Goal: Task Accomplishment & Management: Use online tool/utility

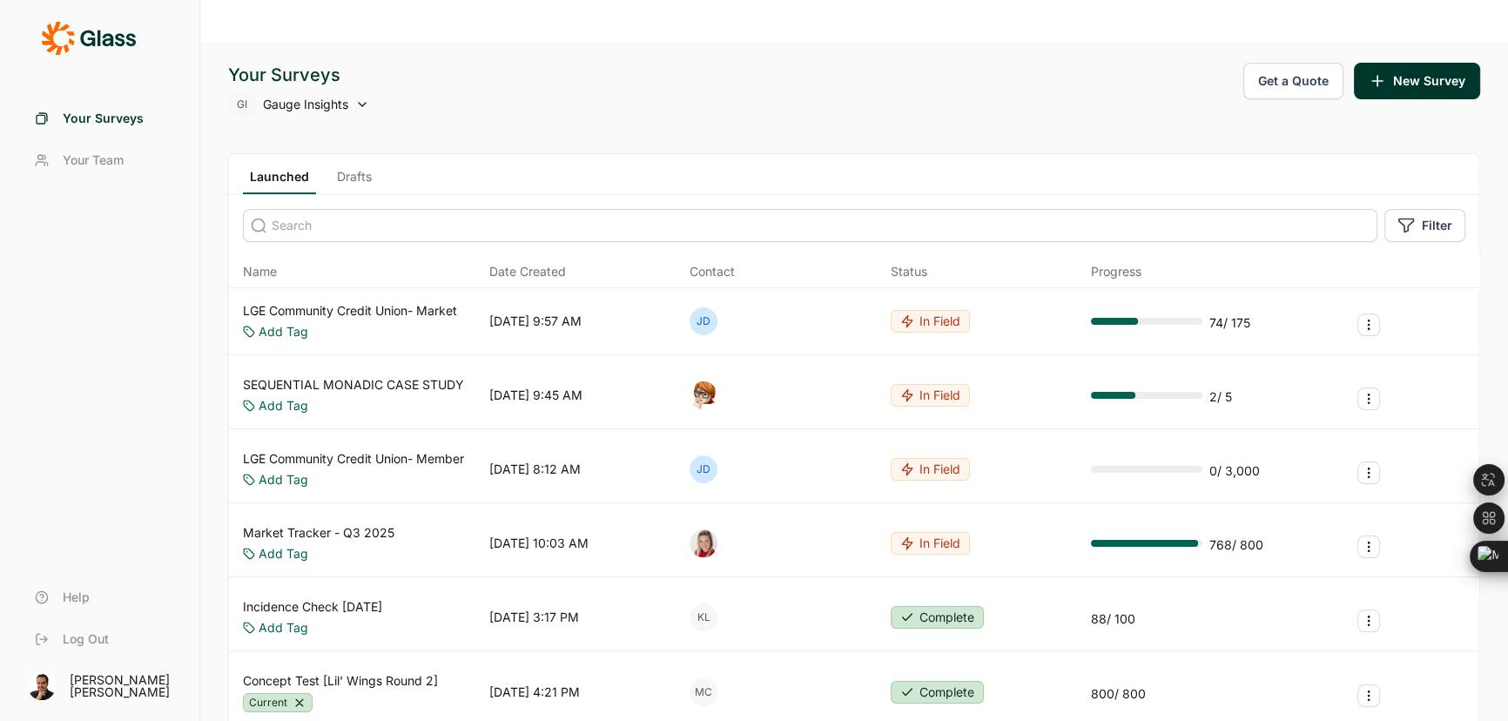
click at [349, 168] on link "Drafts" at bounding box center [354, 181] width 49 height 26
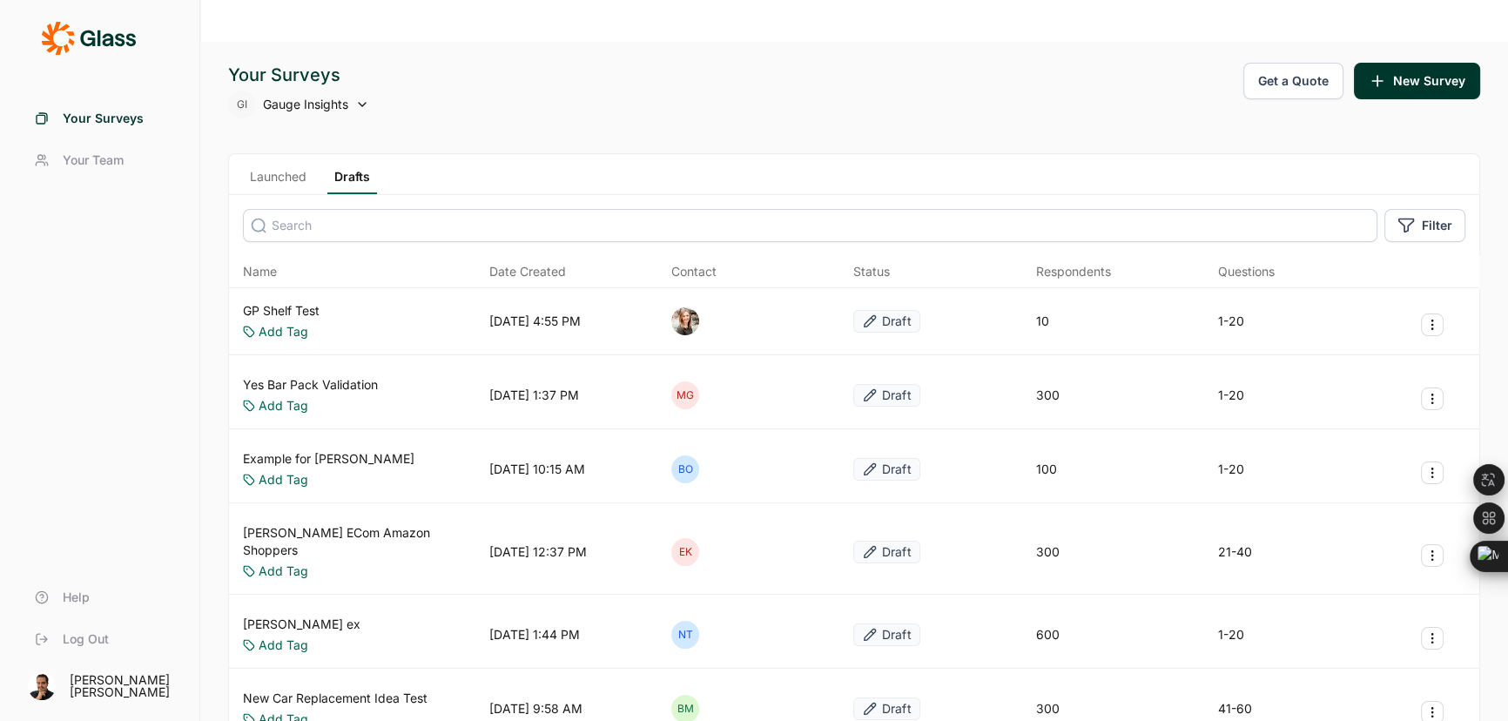
click at [313, 209] on input at bounding box center [810, 225] width 1134 height 33
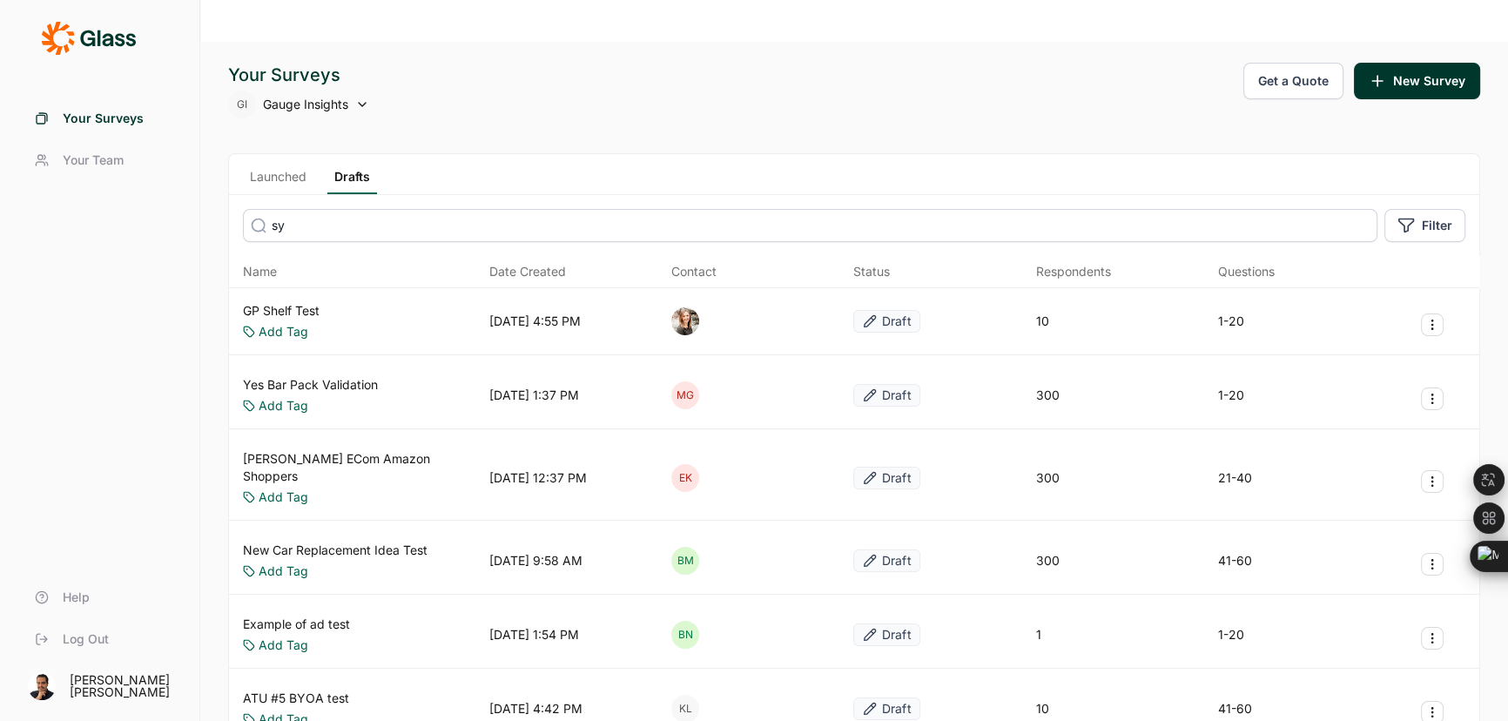
type input "s"
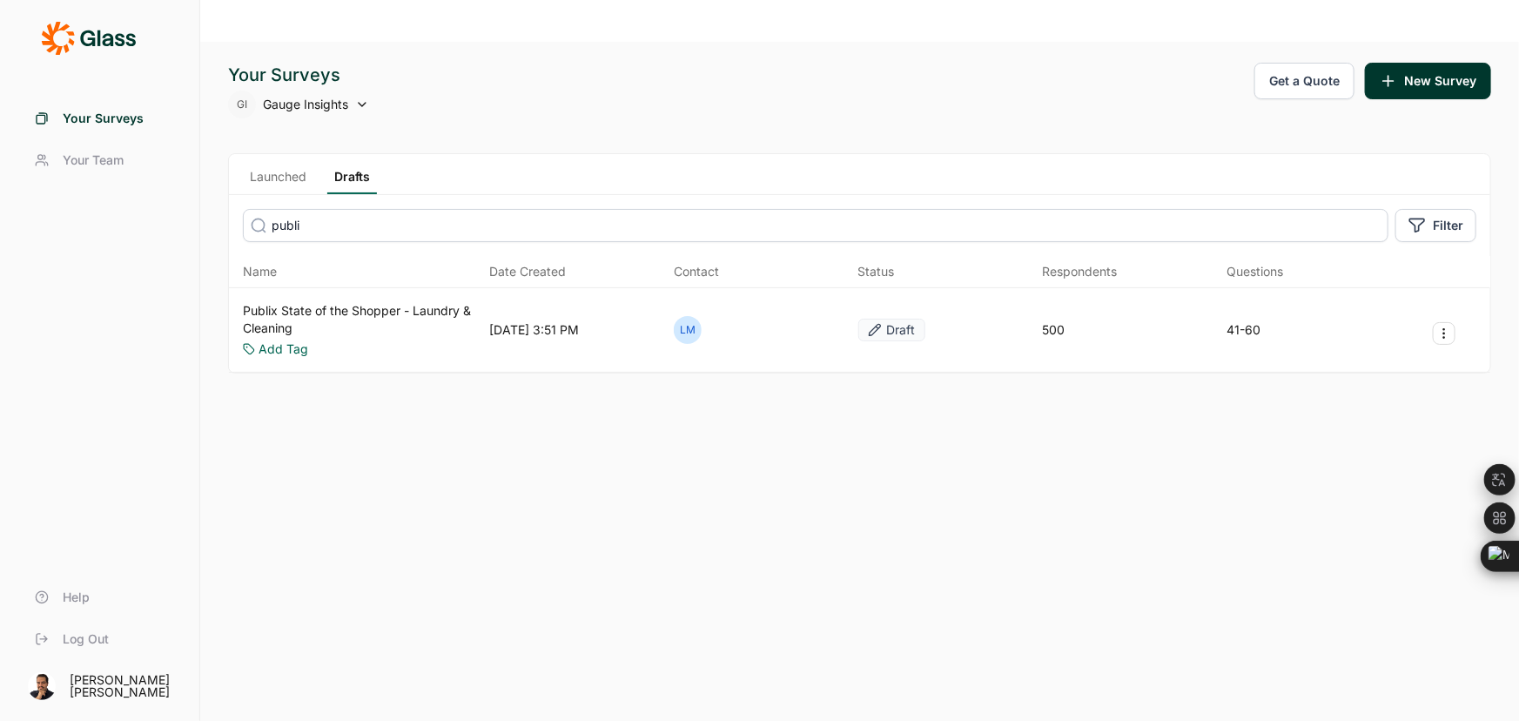
type input "publi"
click at [265, 302] on link "Publix State of the Shopper - Laundry & Cleaning" at bounding box center [362, 319] width 239 height 35
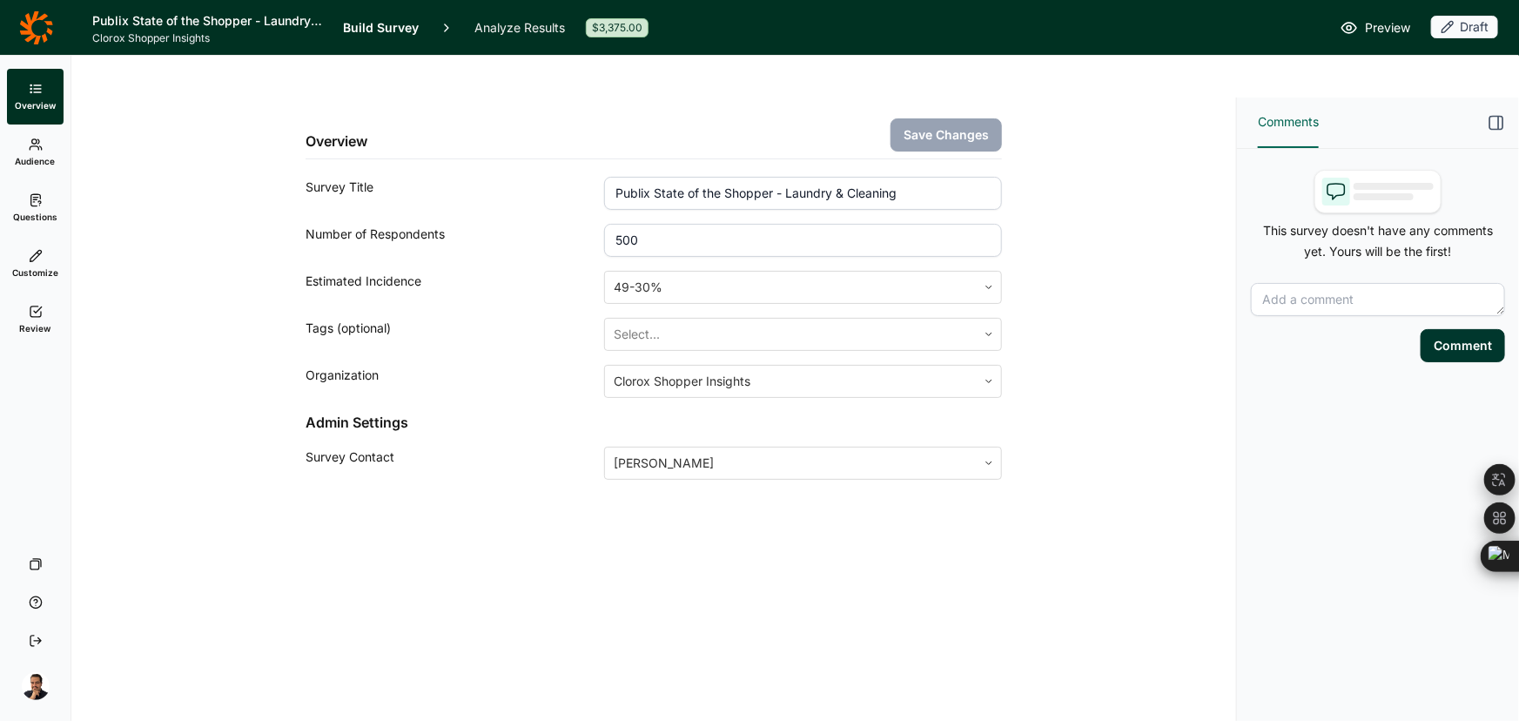
click at [31, 212] on span "Questions" at bounding box center [35, 217] width 44 height 12
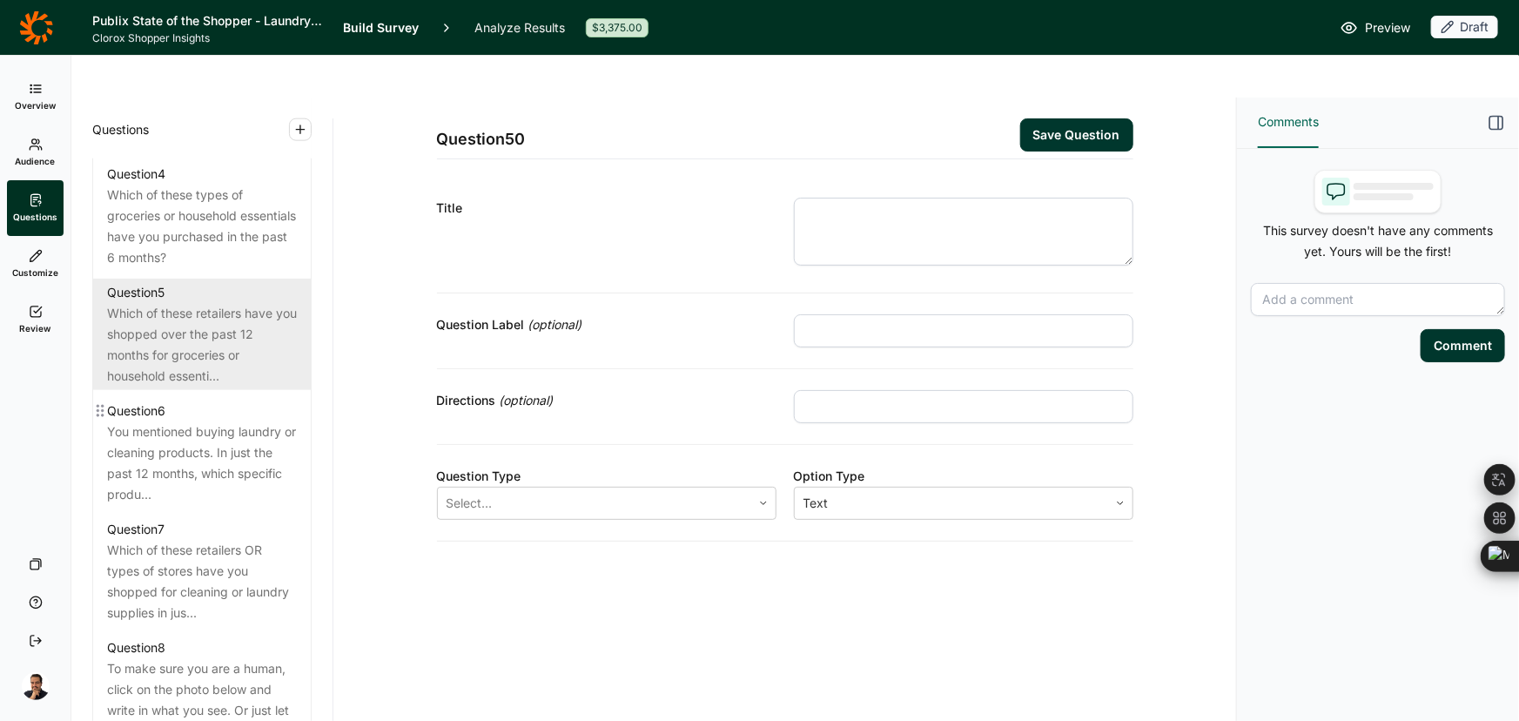
scroll to position [1107, 0]
click at [191, 307] on div "Which of these retailers have you shopped over the past 12 months for groceries…" at bounding box center [202, 349] width 190 height 84
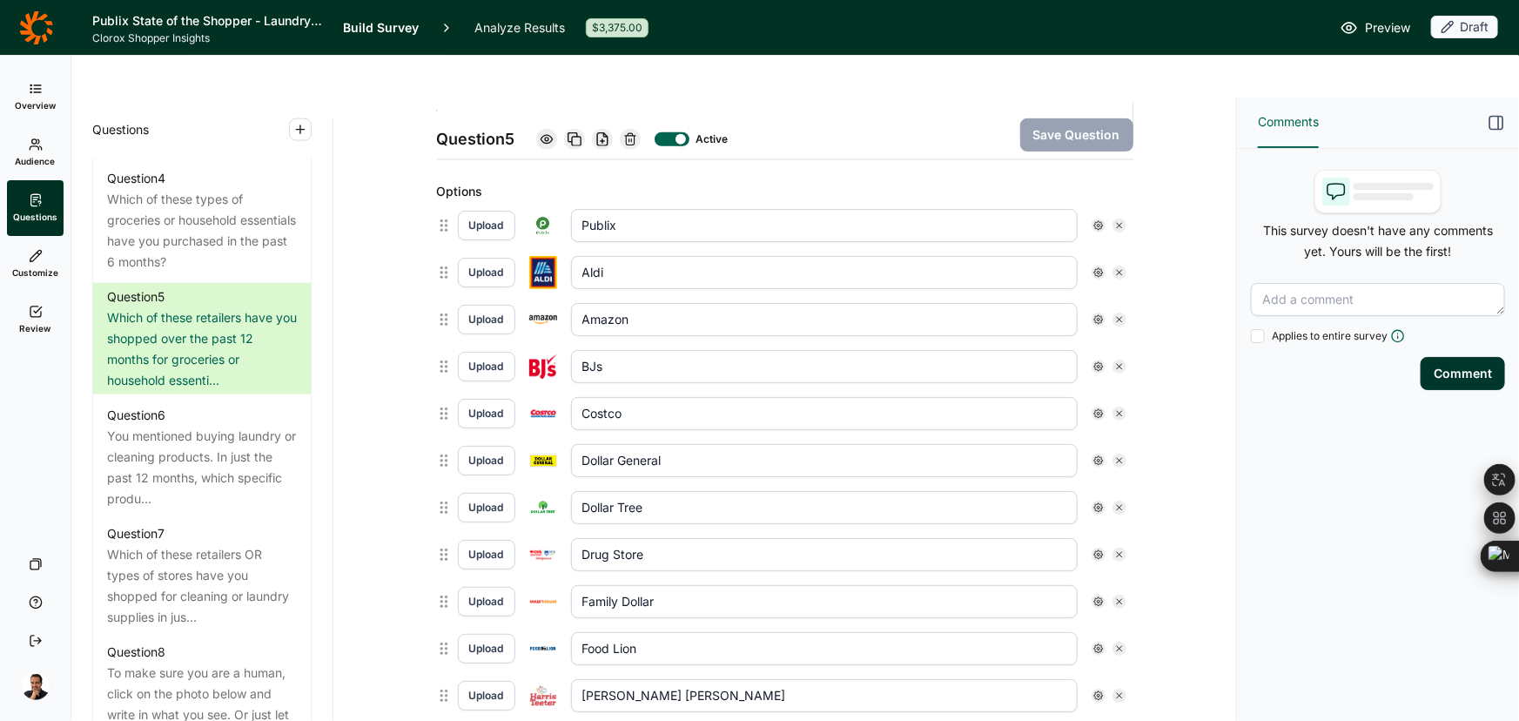
scroll to position [474, 0]
